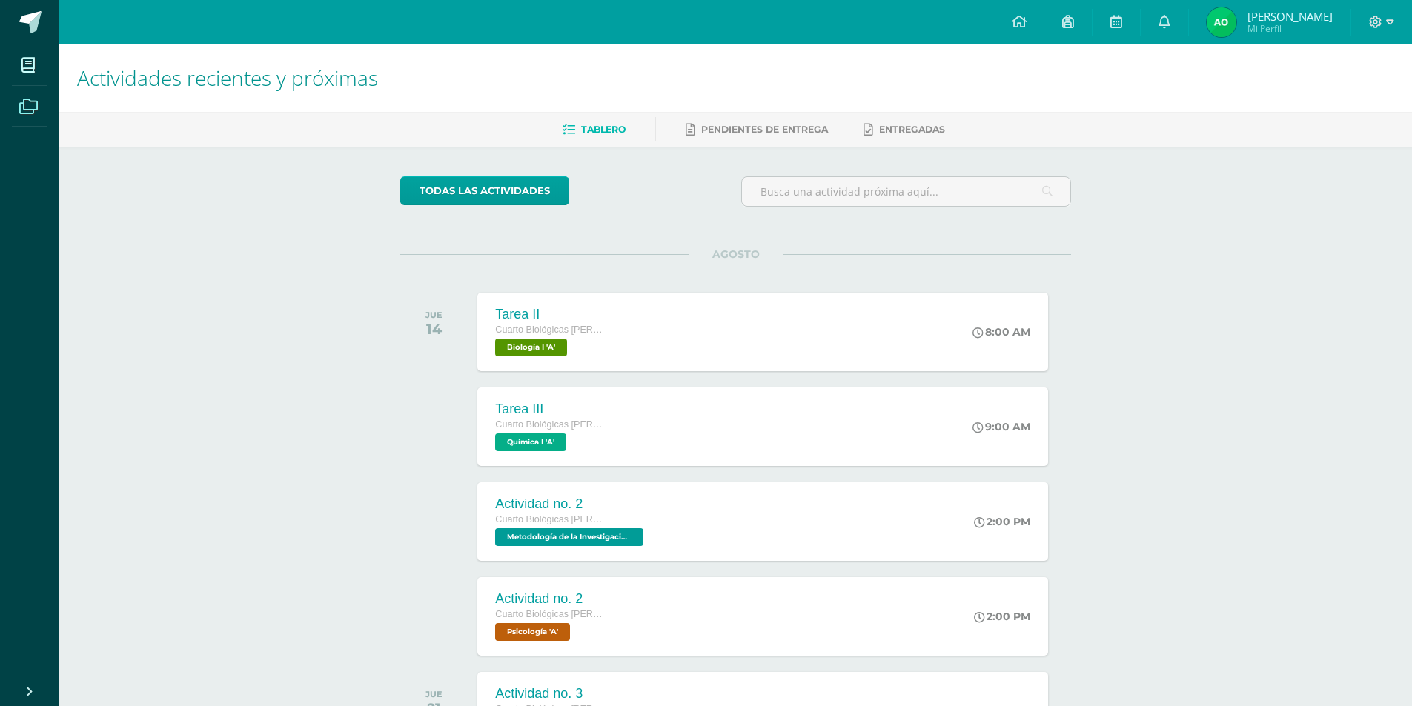
click at [28, 97] on span at bounding box center [28, 105] width 33 height 33
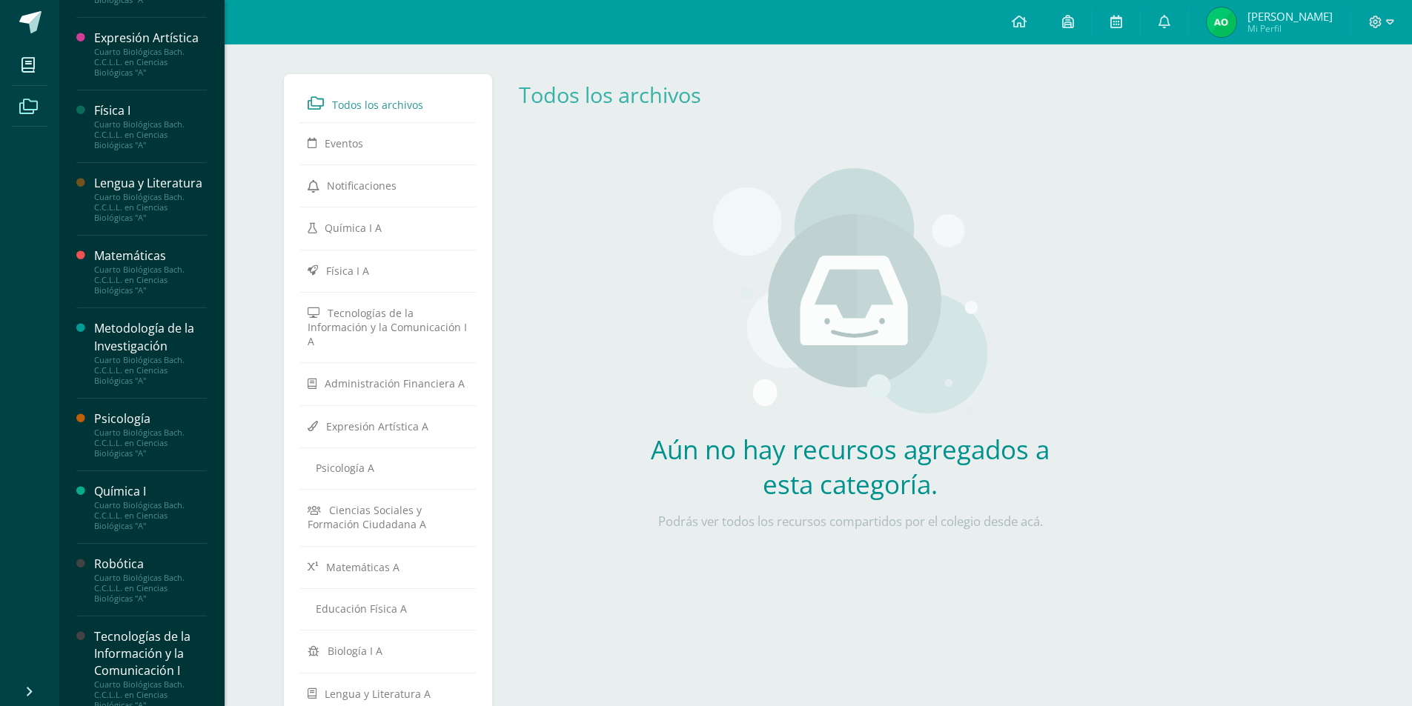
scroll to position [539, 0]
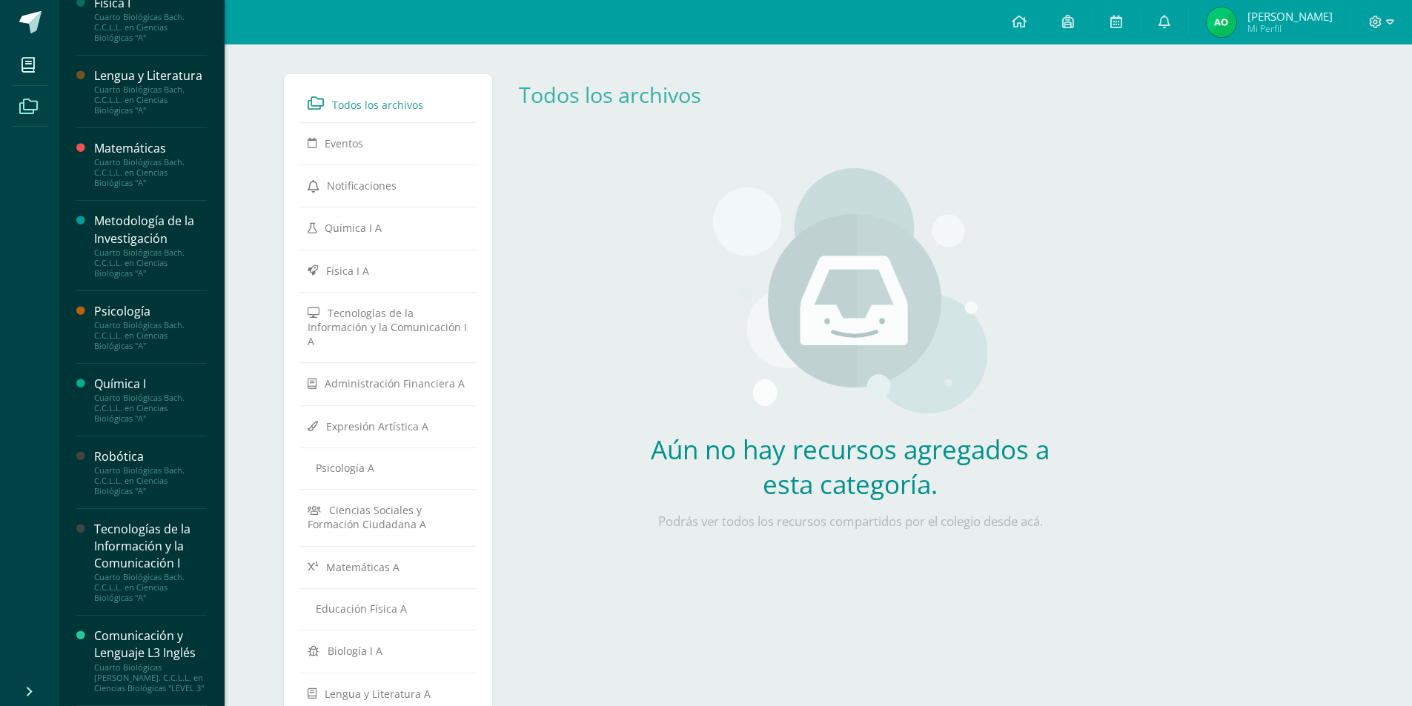
click at [140, 543] on div "Tecnologías de la Información y la Comunicación I" at bounding box center [150, 546] width 113 height 51
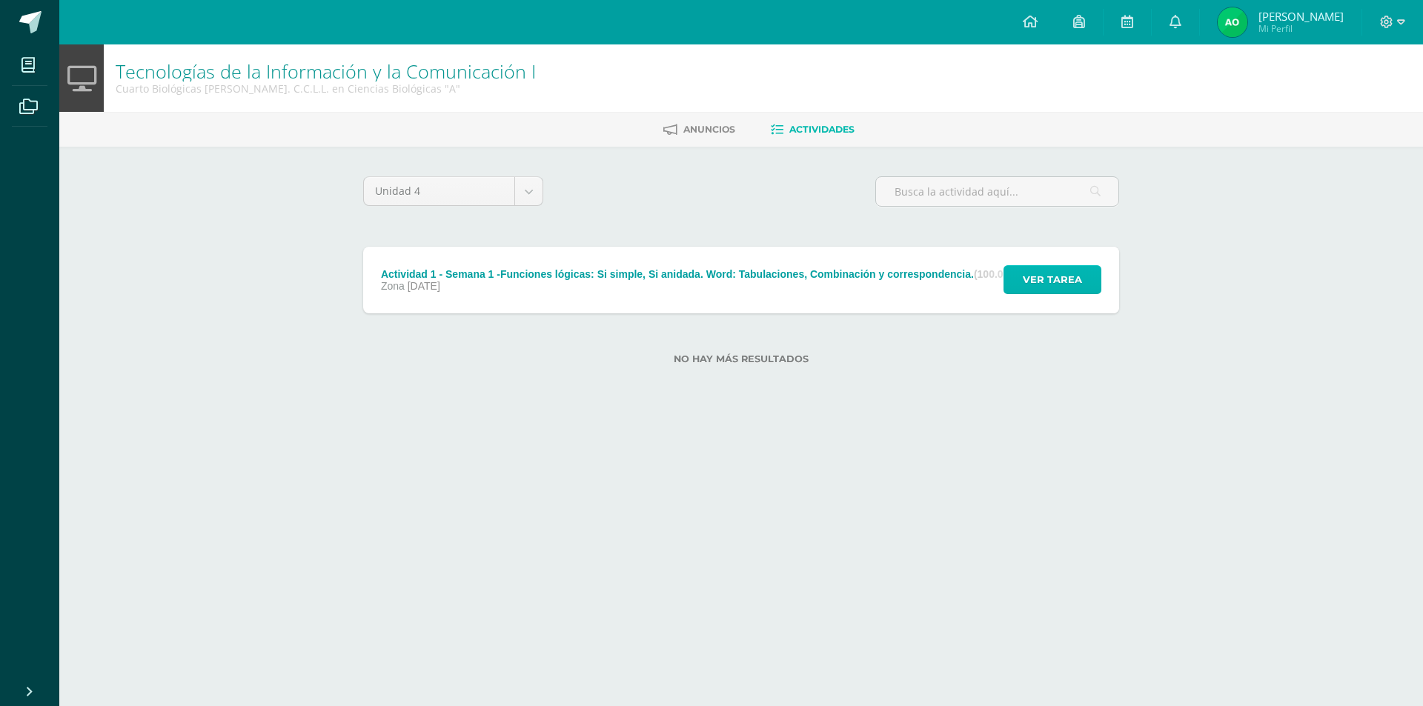
click at [1023, 277] on button "Ver tarea" at bounding box center [1052, 279] width 98 height 29
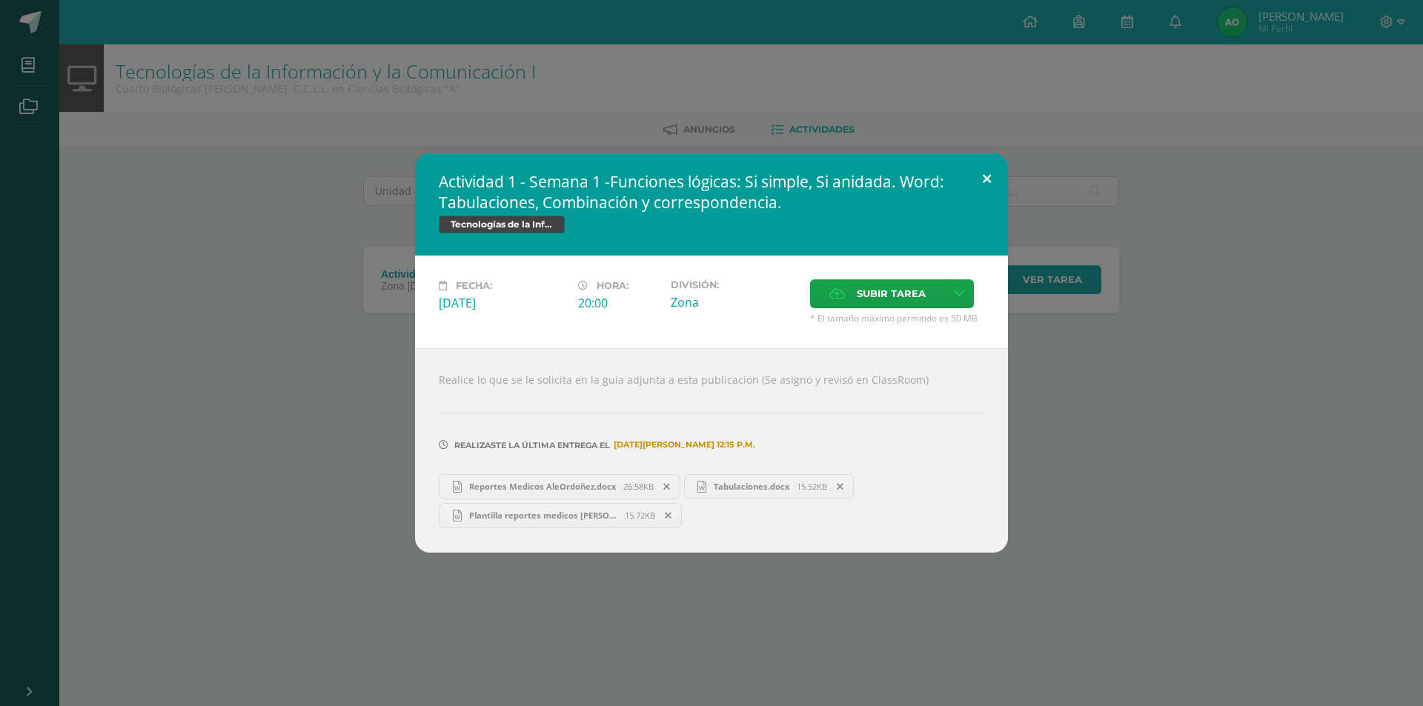
click at [983, 173] on button at bounding box center [987, 178] width 42 height 50
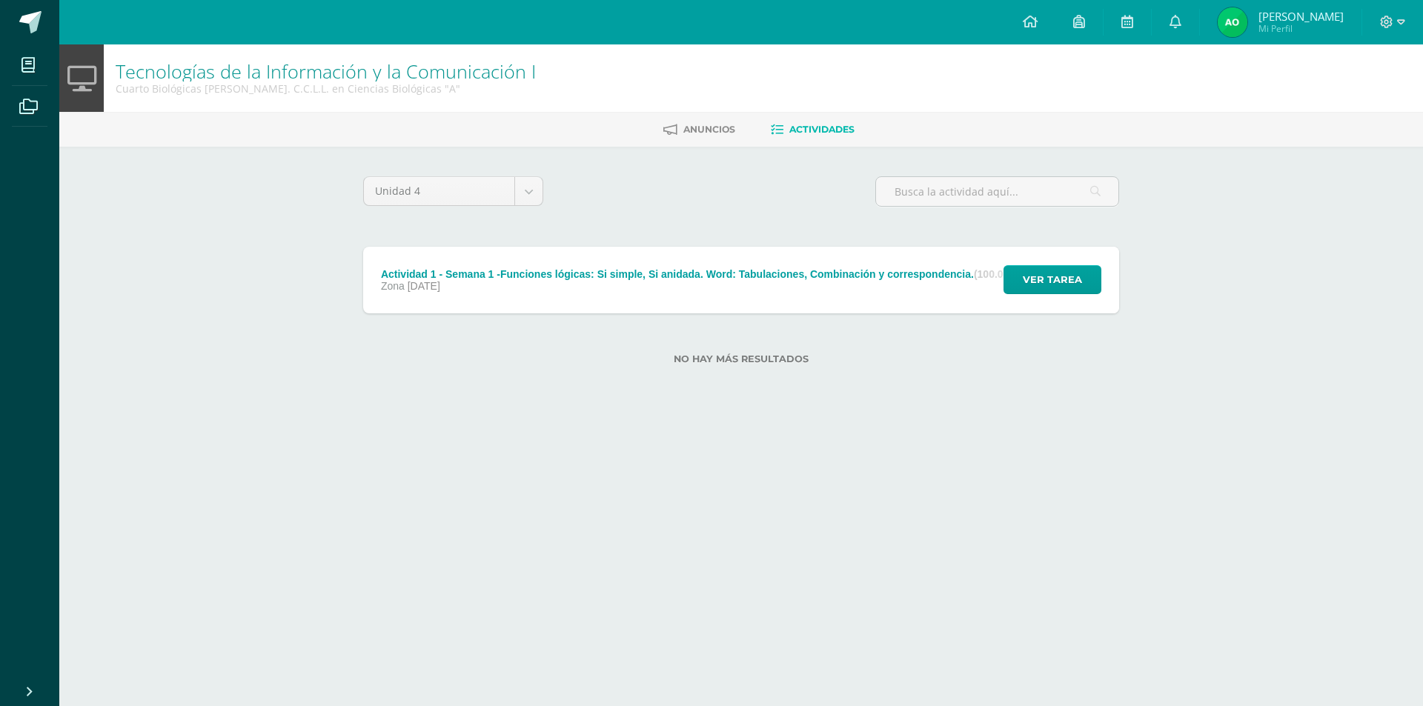
click at [1209, 391] on div "Actividad 1 - Semana 1 -Funciones lógicas: Si simple, Si anidada. Word: Tabulac…" at bounding box center [711, 352] width 1411 height 399
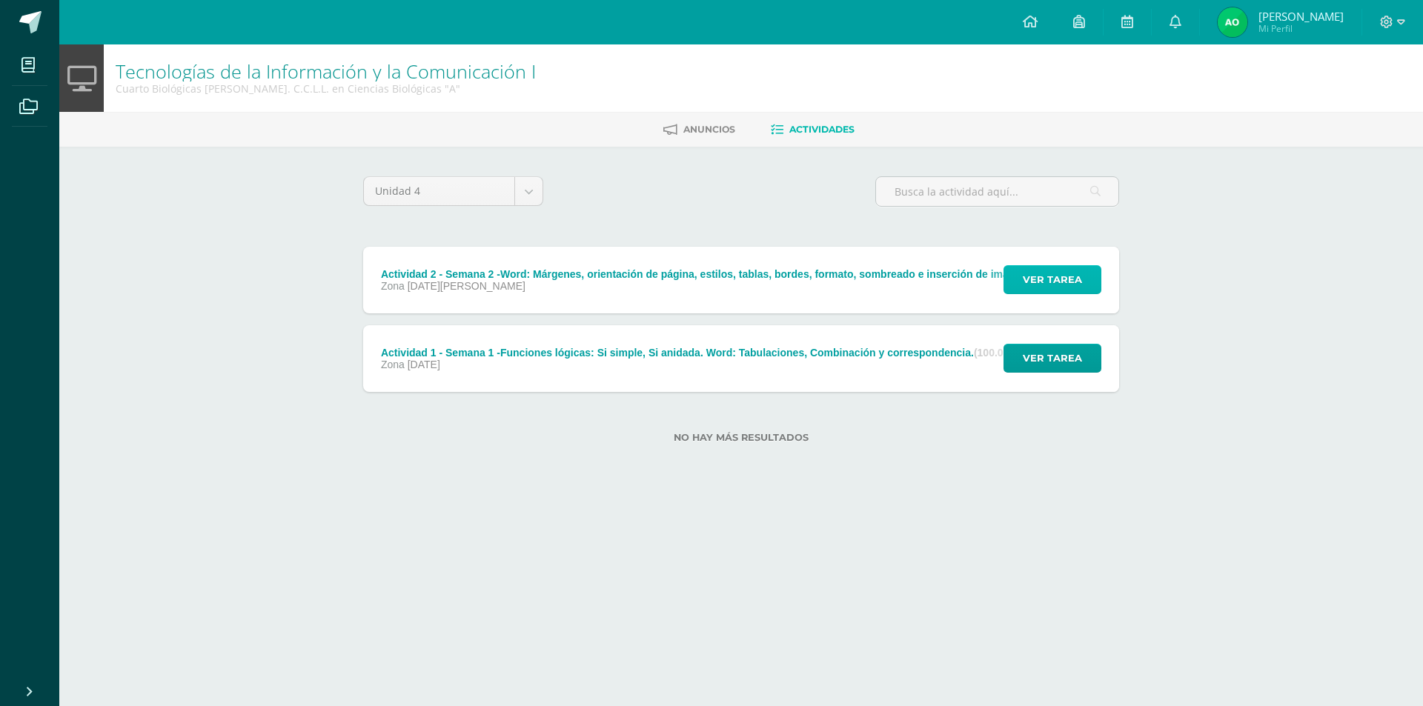
click at [1055, 283] on span "Ver tarea" at bounding box center [1052, 279] width 59 height 27
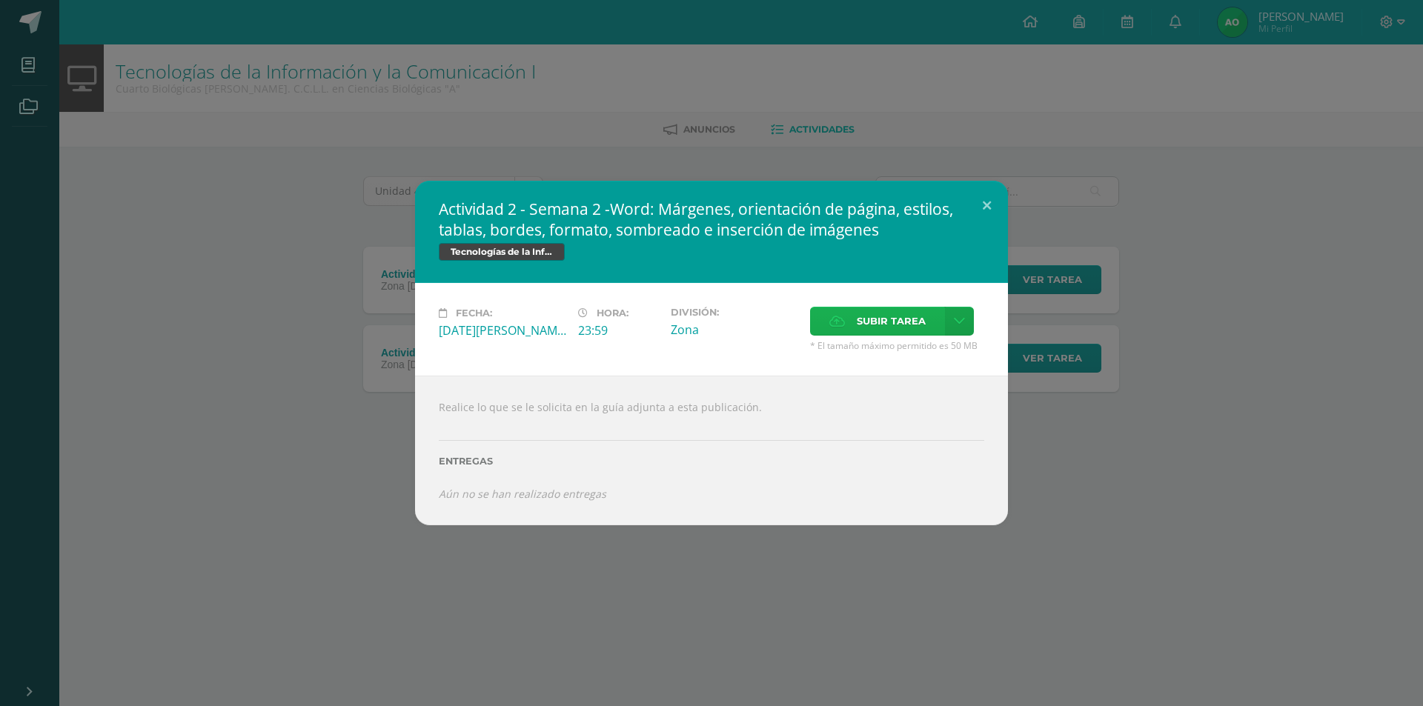
click at [922, 310] on span "Subir tarea" at bounding box center [891, 321] width 69 height 27
click at [0, 0] on input "Subir tarea" at bounding box center [0, 0] width 0 height 0
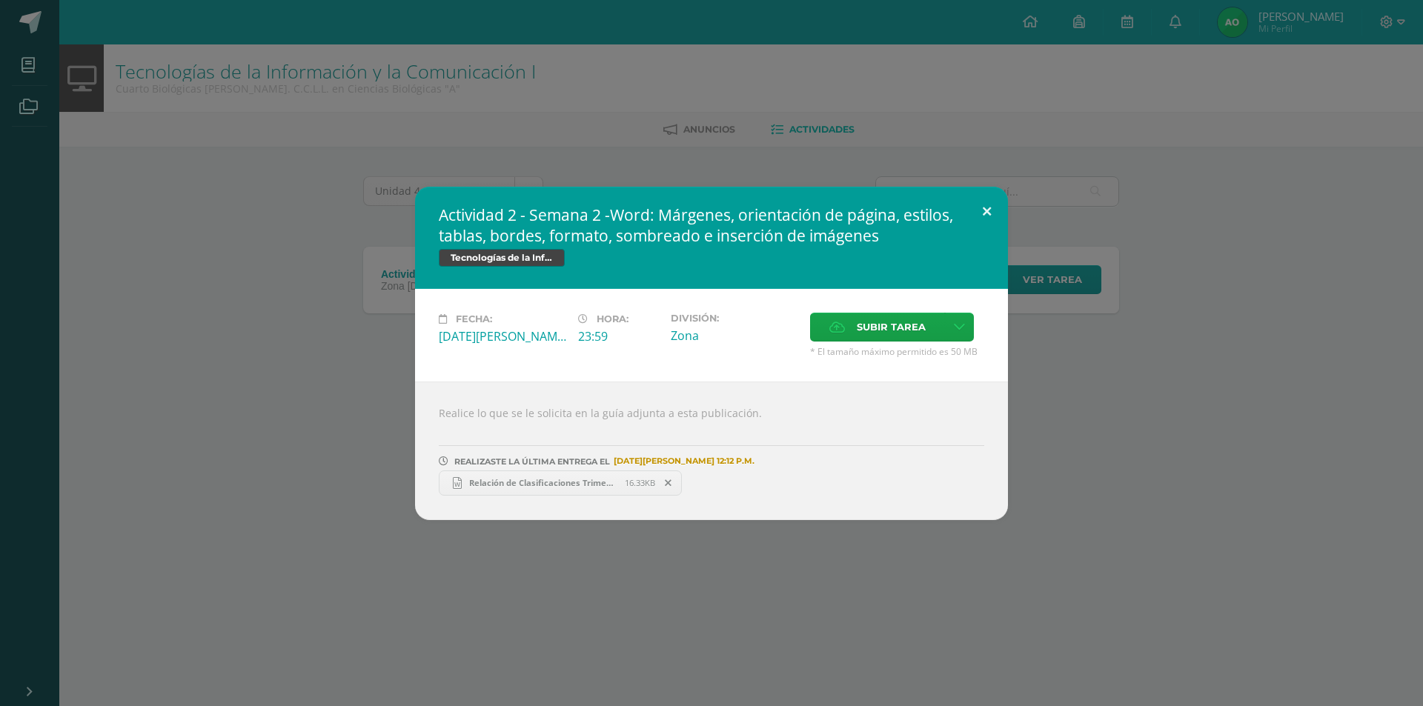
click at [996, 210] on button at bounding box center [987, 212] width 42 height 50
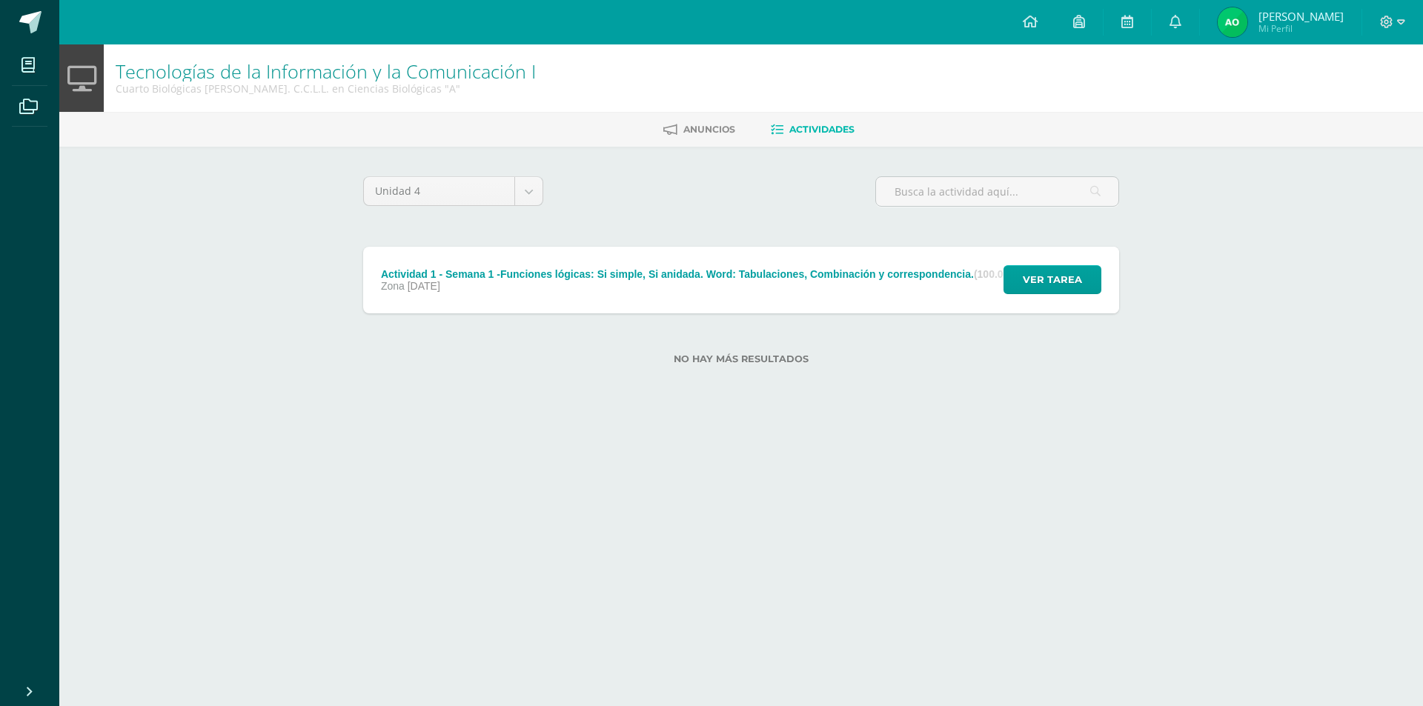
click at [1207, 494] on div "Actividad 2 - Semana 2 -Word: Márgenes, orientación de página, estilos, tablas,…" at bounding box center [711, 353] width 1411 height 333
click at [847, 412] on html "Mis cursos Archivos Cerrar panel Administración Financiera Cuarto Biológicas [P…" at bounding box center [711, 206] width 1423 height 412
click at [1397, 19] on icon at bounding box center [1401, 22] width 8 height 13
click at [1374, 99] on span "Cerrar sesión" at bounding box center [1354, 101] width 67 height 14
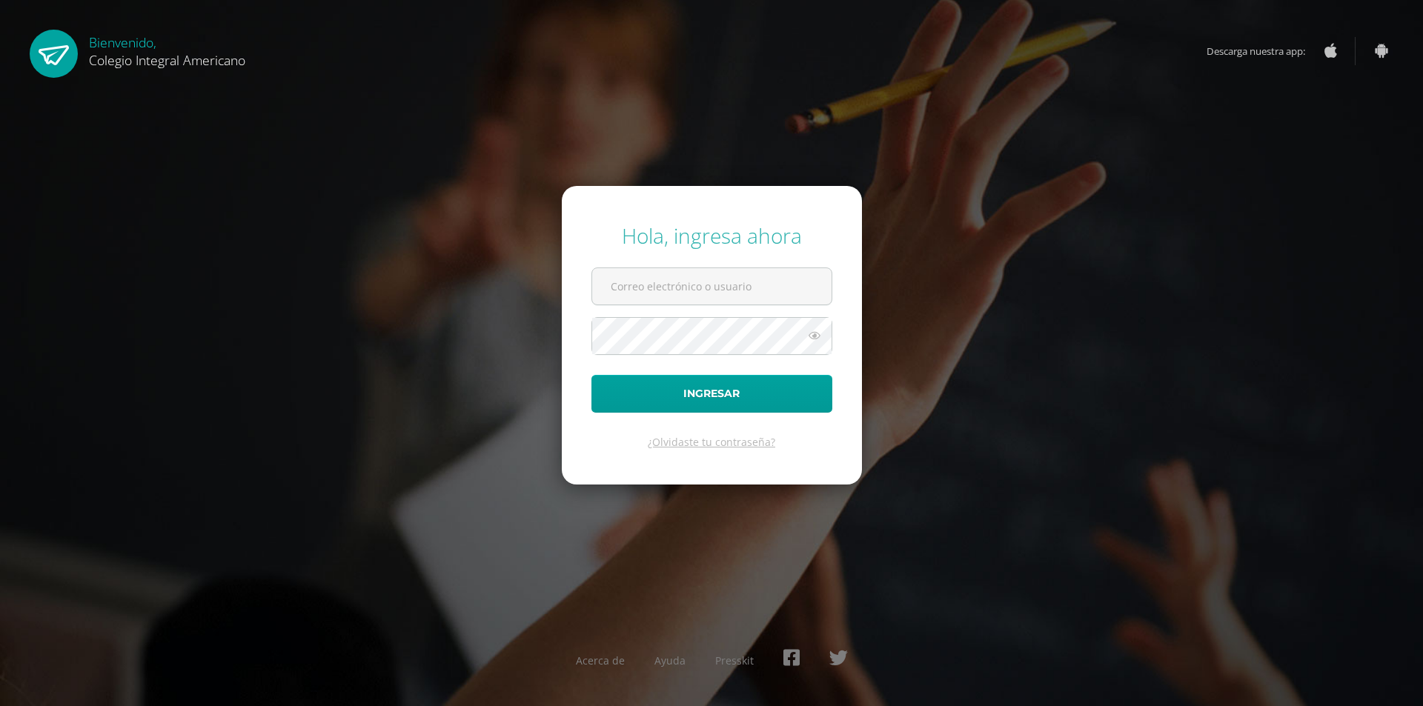
click at [1085, 490] on div "Hola, ingresa ahora Ingresar ¿Olvidaste tu contraseña? Acerca de Ayuda Presskit" at bounding box center [711, 353] width 956 height 286
